Goal: Task Accomplishment & Management: Use online tool/utility

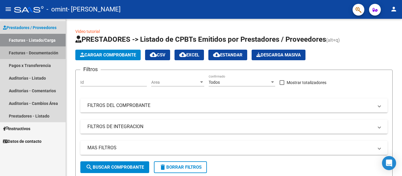
click at [27, 55] on link "Facturas - Documentación" at bounding box center [33, 53] width 66 height 13
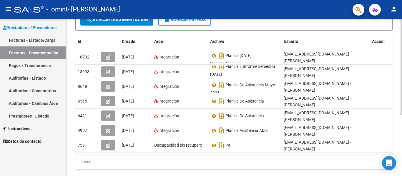
scroll to position [0, 6]
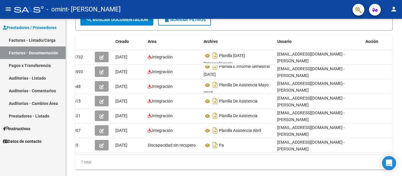
click at [27, 50] on link "Facturas - Documentación" at bounding box center [33, 53] width 66 height 13
click at [27, 42] on link "Facturas - Listado/Carga" at bounding box center [33, 40] width 66 height 13
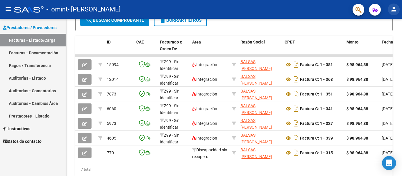
click at [391, 8] on mat-icon "person" at bounding box center [394, 9] width 7 height 7
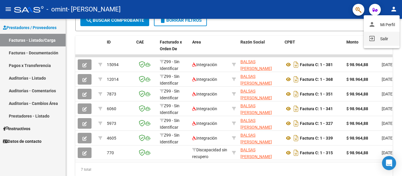
click at [383, 42] on button "exit_to_app Salir" at bounding box center [382, 39] width 36 height 14
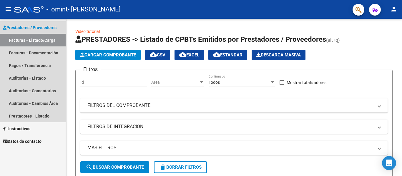
click at [47, 42] on link "Facturas - Listado/Carga" at bounding box center [33, 40] width 66 height 13
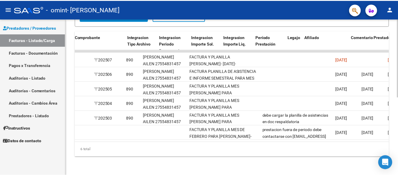
scroll to position [0, 585]
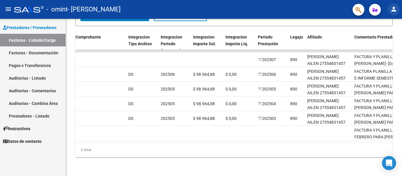
click at [396, 11] on mat-icon "person" at bounding box center [394, 9] width 7 height 7
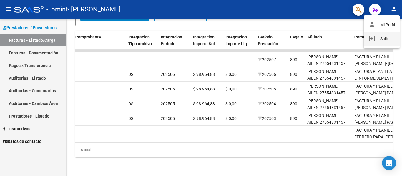
click at [387, 40] on button "exit_to_app Salir" at bounding box center [382, 39] width 36 height 14
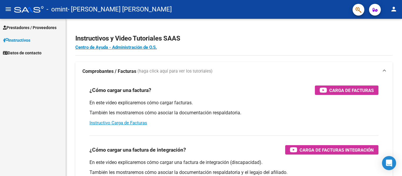
click at [27, 28] on span "Prestadores / Proveedores" at bounding box center [30, 27] width 54 height 6
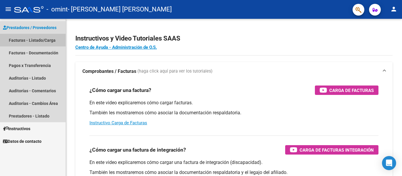
click at [37, 42] on link "Facturas - Listado/Carga" at bounding box center [33, 40] width 66 height 13
